Goal: Transaction & Acquisition: Purchase product/service

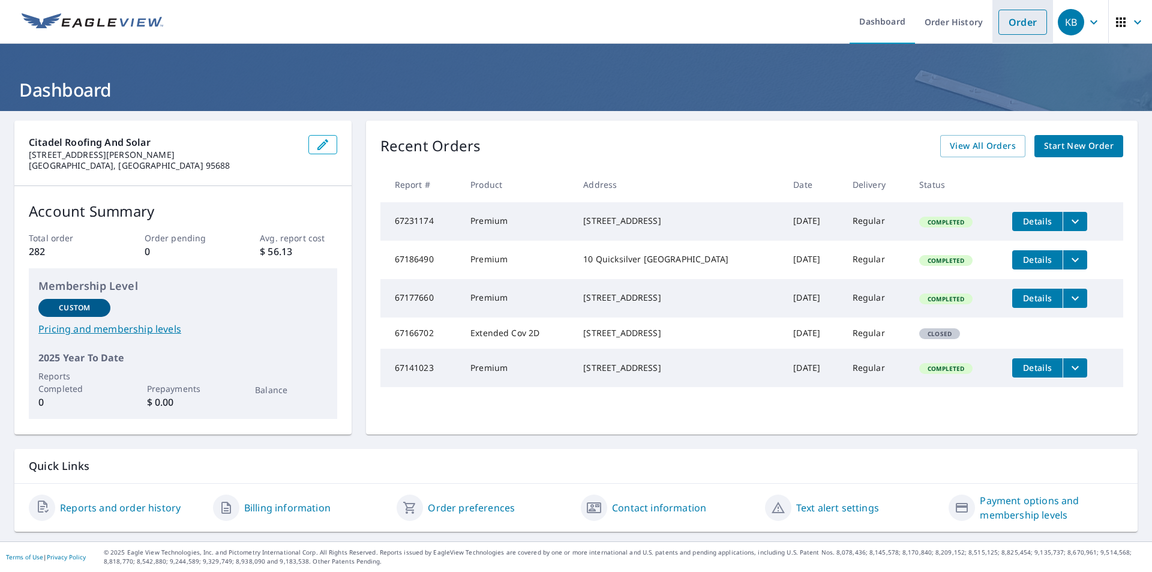
click at [1012, 26] on link "Order" at bounding box center [1022, 22] width 49 height 25
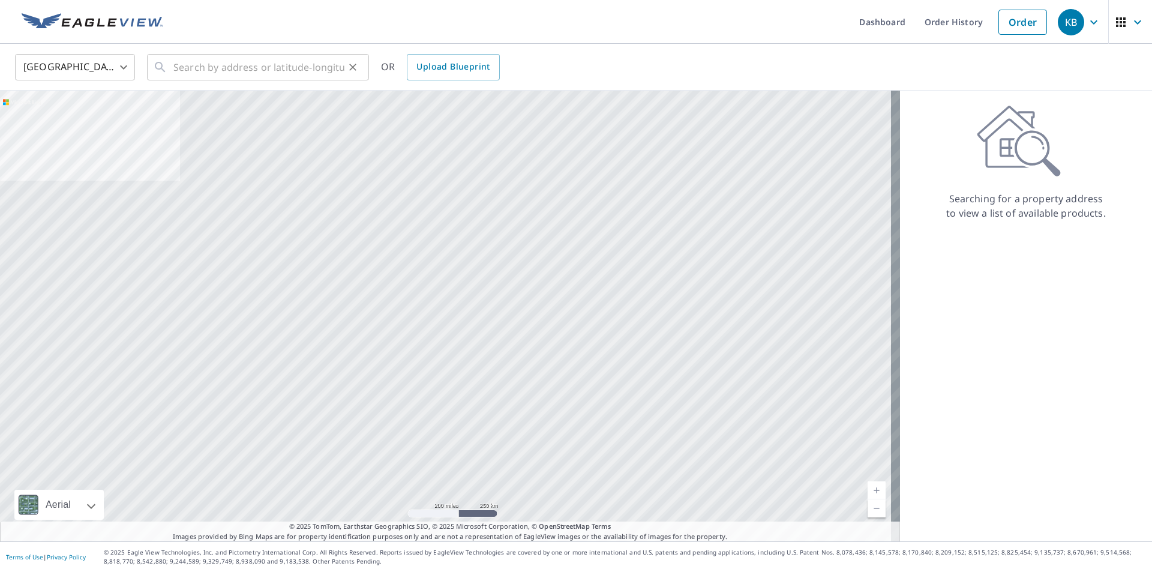
click at [172, 67] on div "​" at bounding box center [258, 67] width 222 height 26
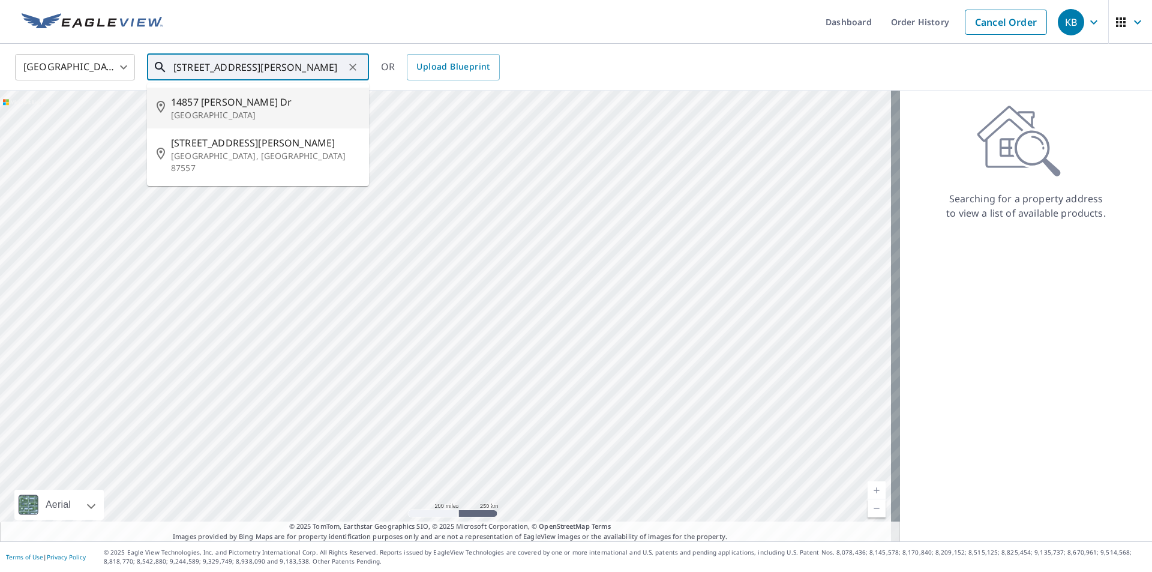
click at [235, 110] on p "[GEOGRAPHIC_DATA]" at bounding box center [265, 115] width 188 height 12
type input "[STREET_ADDRESS][PERSON_NAME]"
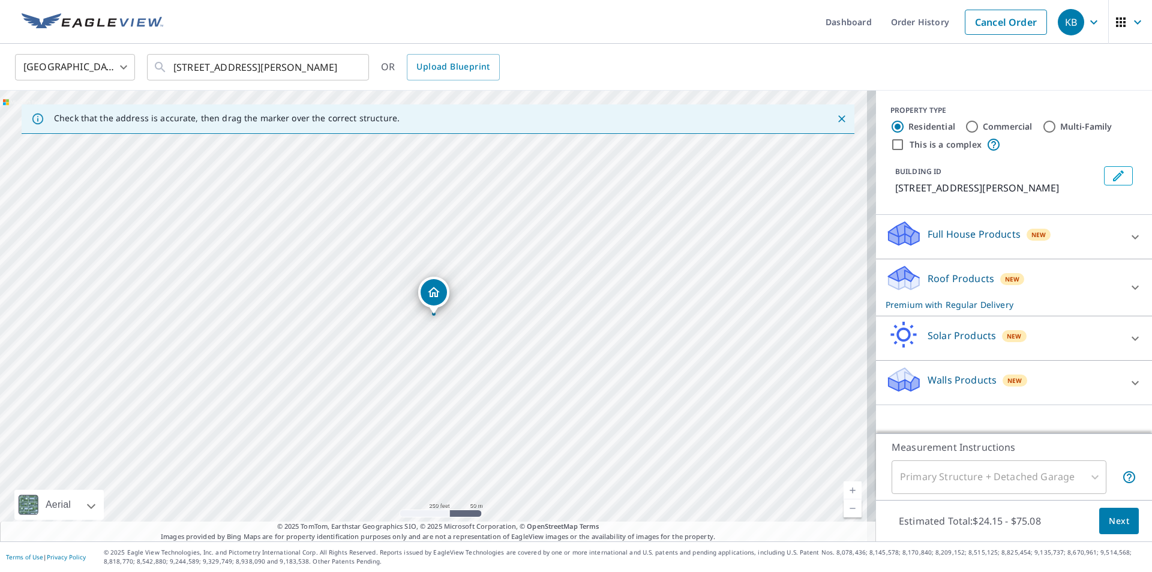
click at [1109, 527] on span "Next" at bounding box center [1119, 521] width 20 height 15
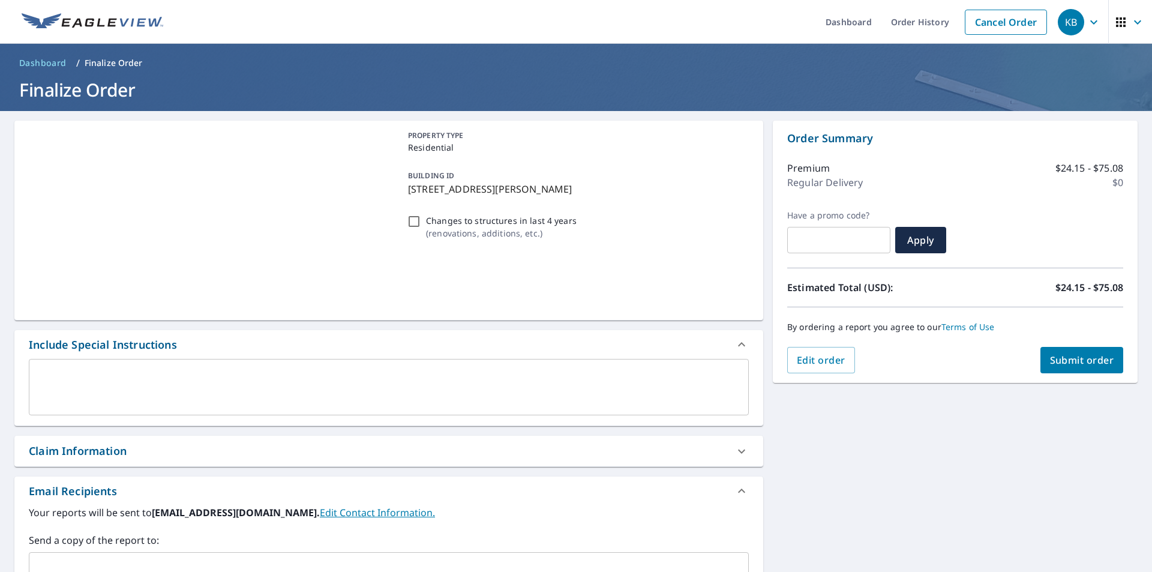
click at [553, 199] on div "BUILDING ID [STREET_ADDRESS][PERSON_NAME]" at bounding box center [576, 182] width 346 height 38
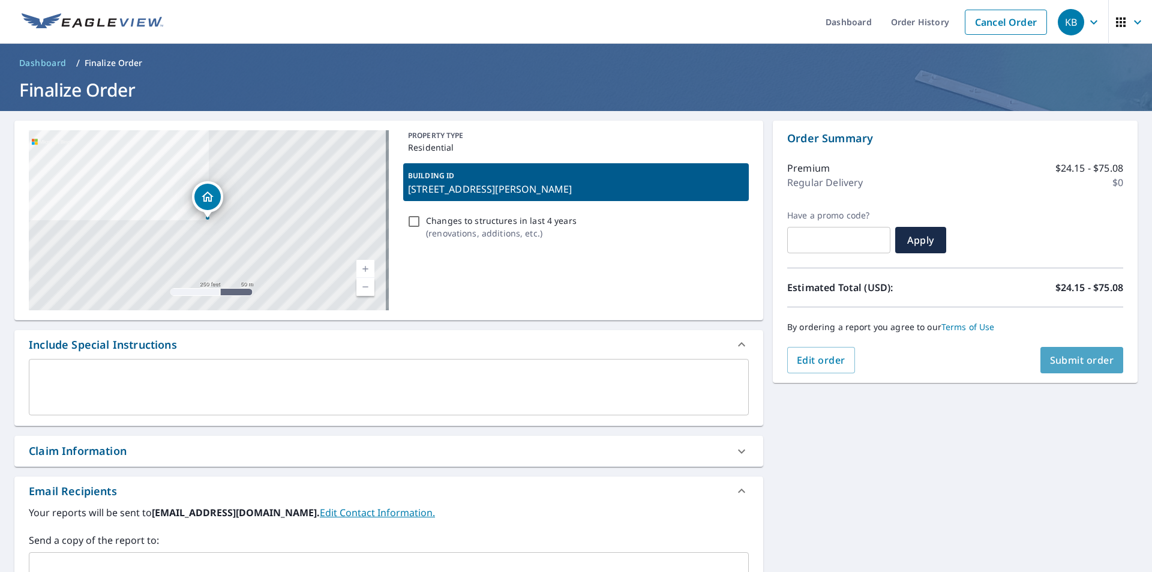
click at [1076, 363] on span "Submit order" at bounding box center [1082, 359] width 64 height 13
